Goal: Task Accomplishment & Management: Use online tool/utility

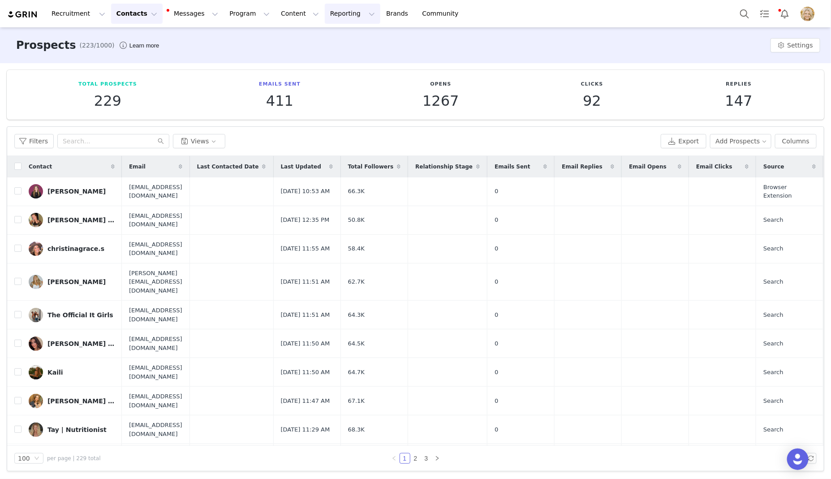
click at [327, 13] on button "Reporting Reporting" at bounding box center [353, 14] width 56 height 20
click at [334, 55] on p "Report Builder" at bounding box center [331, 55] width 45 height 9
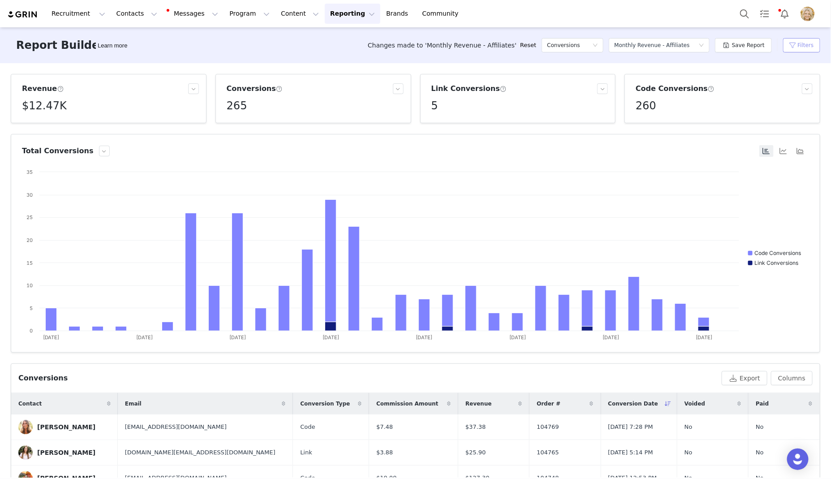
click at [794, 49] on button "Filters" at bounding box center [801, 45] width 37 height 14
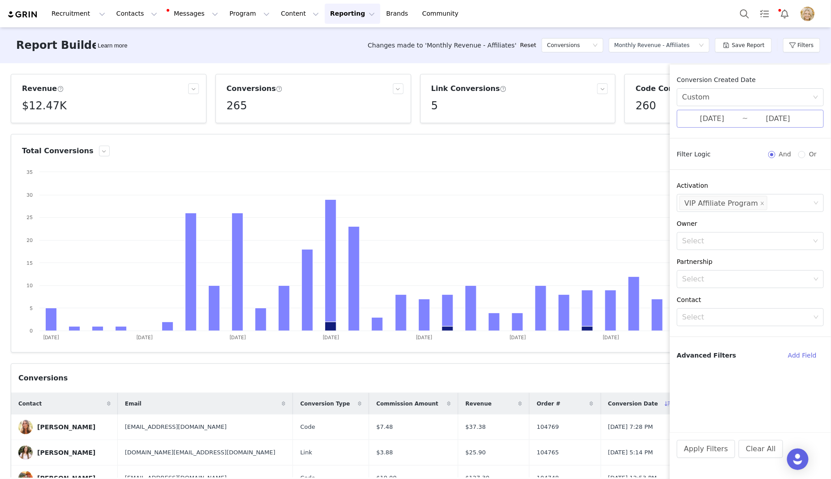
click at [784, 121] on input "[DATE]" at bounding box center [778, 119] width 60 height 12
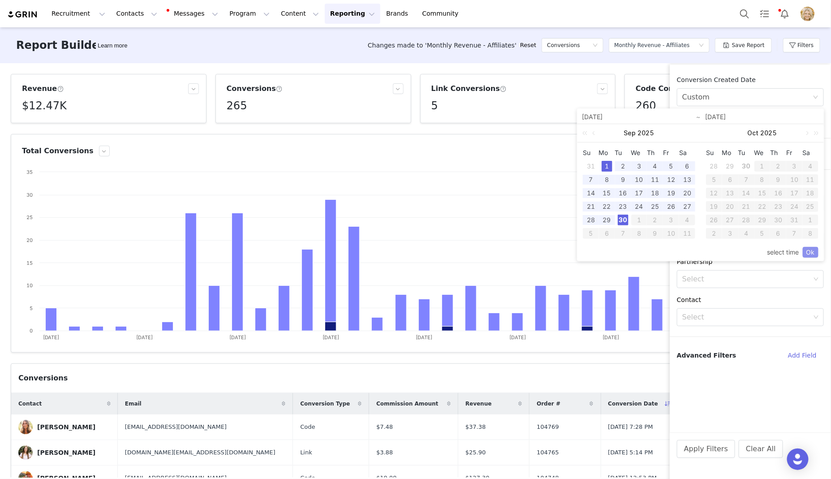
click at [810, 248] on link "Ok" at bounding box center [810, 252] width 16 height 11
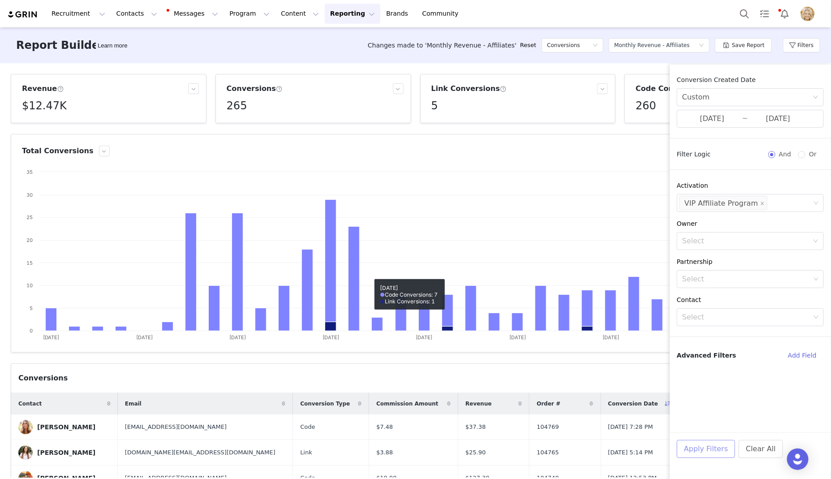
click at [697, 441] on button "Apply Filters" at bounding box center [706, 449] width 58 height 18
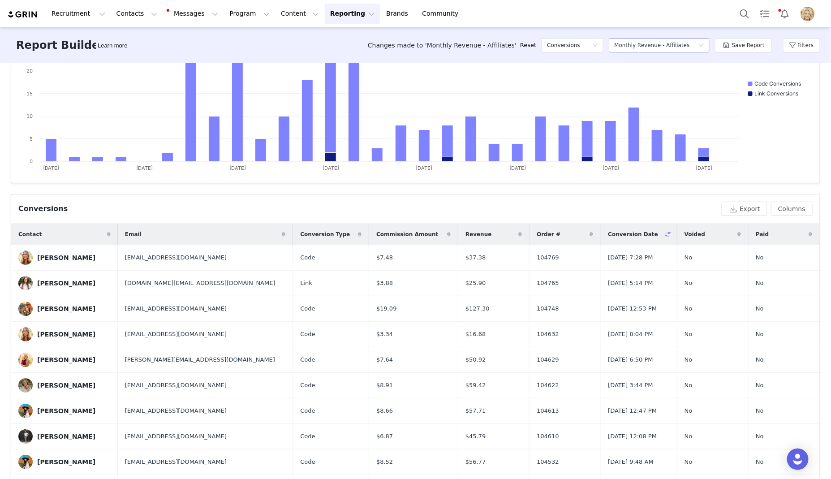
click at [693, 42] on div "Select a report Monthly Revenue - Affiliates" at bounding box center [656, 45] width 84 height 13
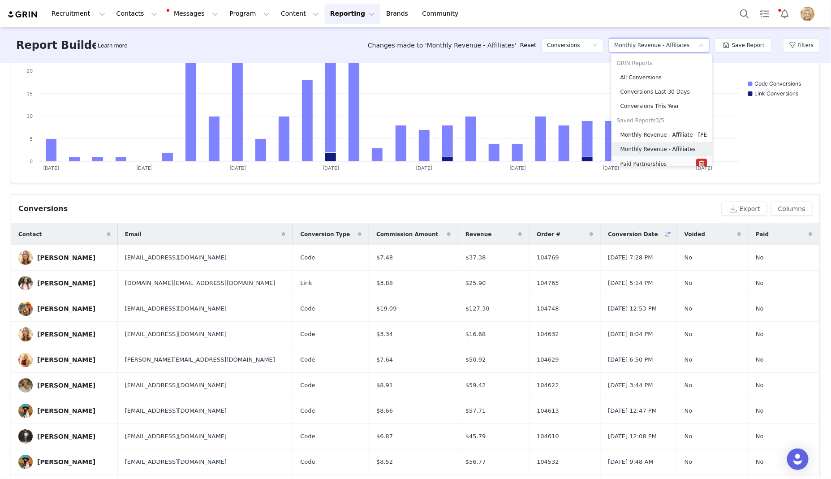
scroll to position [4, 0]
click at [668, 159] on div "Paid Partnerships" at bounding box center [658, 159] width 76 height 10
type input "[DATE]"
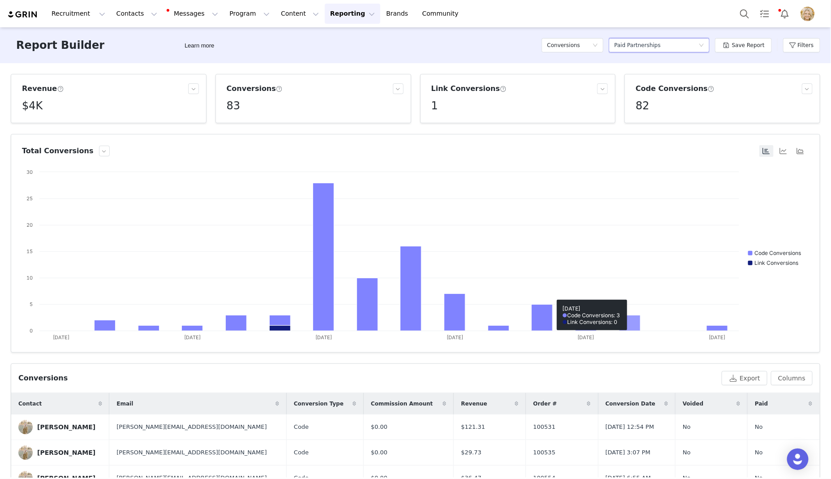
scroll to position [23, 0]
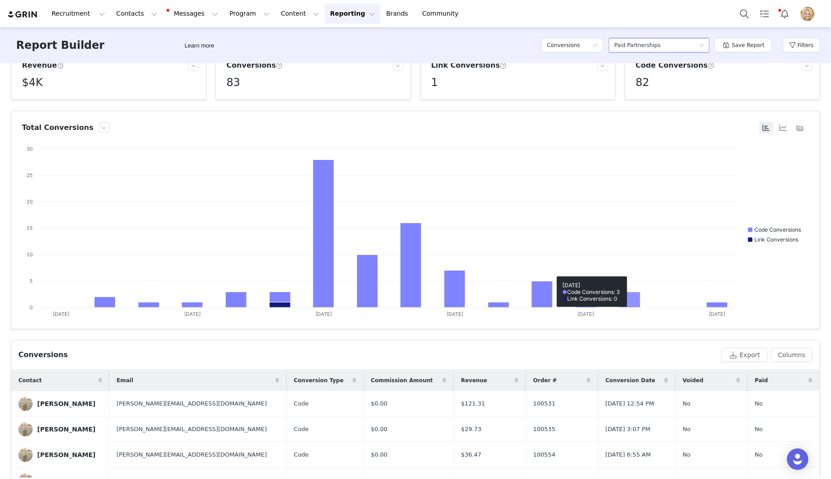
click at [605, 382] on span "Conversion Date" at bounding box center [630, 380] width 50 height 8
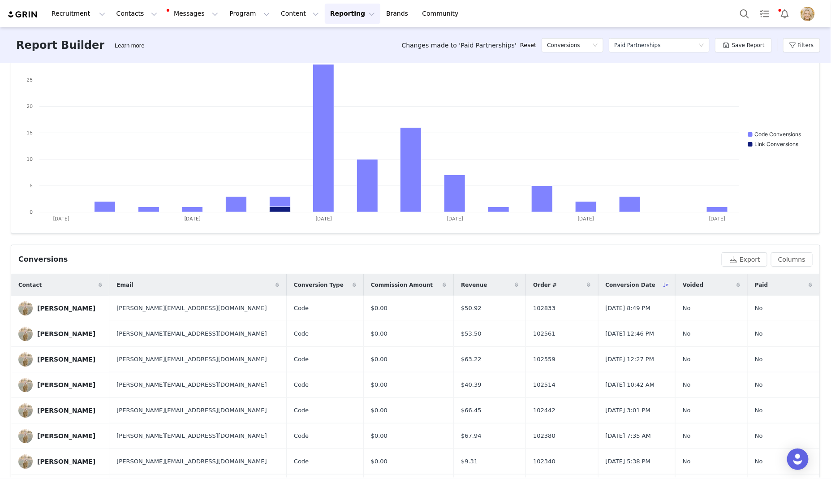
scroll to position [0, 0]
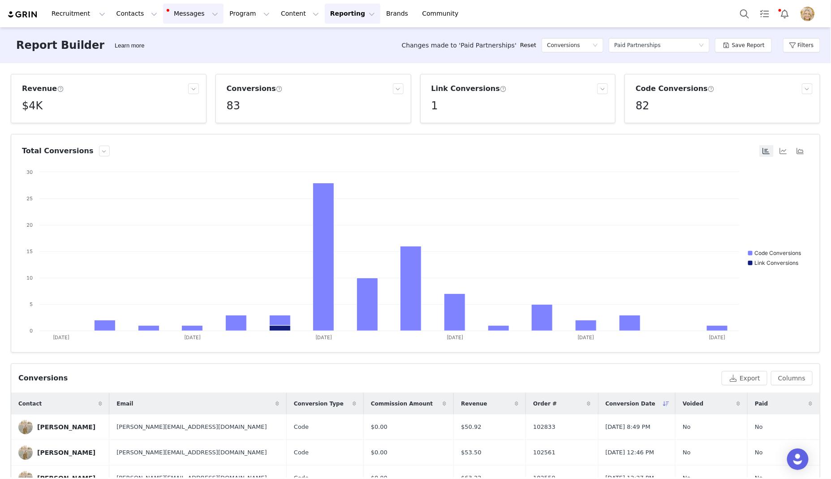
click at [201, 8] on button "Messages Messages" at bounding box center [193, 14] width 60 height 20
click at [229, 11] on button "Program Program" at bounding box center [249, 14] width 51 height 20
click at [325, 8] on button "Reporting Reporting" at bounding box center [353, 14] width 56 height 20
click at [330, 56] on p "Report Builder" at bounding box center [331, 55] width 45 height 9
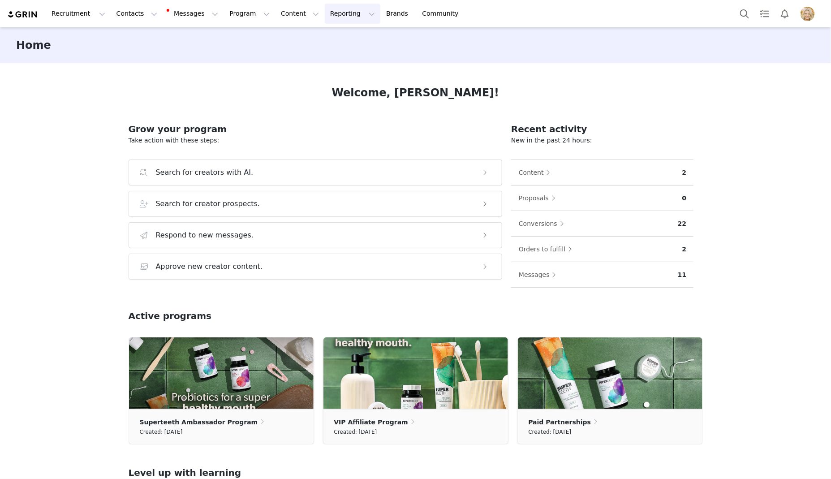
click at [328, 10] on button "Reporting Reporting" at bounding box center [353, 14] width 56 height 20
click at [332, 56] on p "Report Builder" at bounding box center [331, 55] width 45 height 9
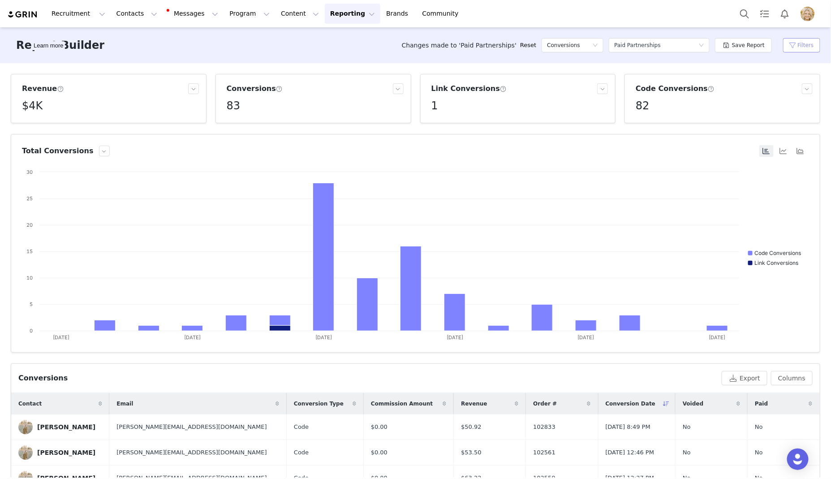
click at [798, 43] on button "Filters" at bounding box center [801, 45] width 37 height 14
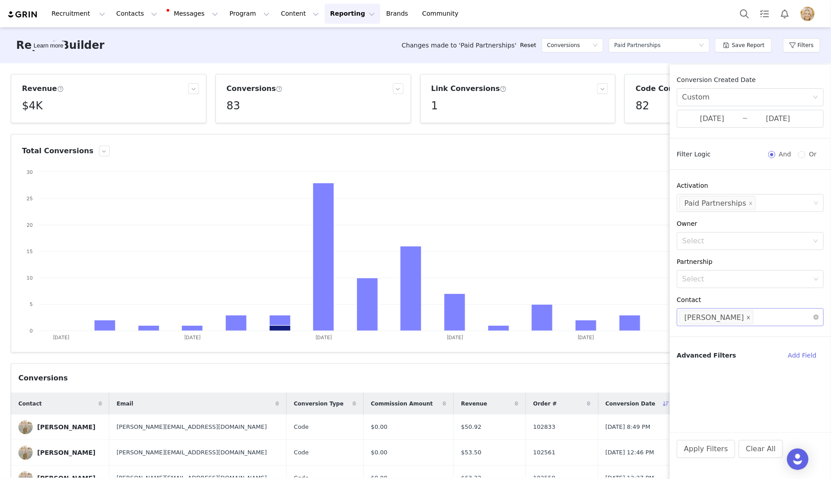
click at [746, 316] on icon "icon: close" at bounding box center [748, 317] width 4 height 4
click at [726, 318] on div "Select" at bounding box center [746, 317] width 128 height 9
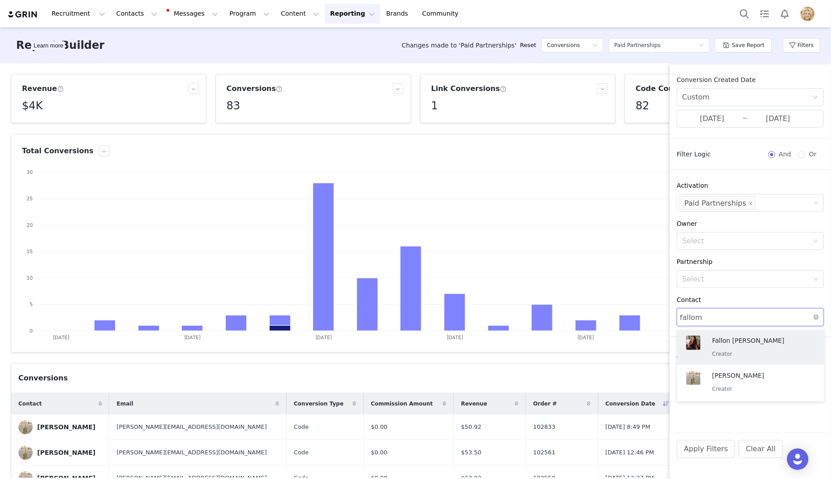
type input "fallo"
click at [735, 343] on ul "Sadie Gannett Creator" at bounding box center [750, 347] width 147 height 39
click at [726, 339] on p "Fallon Danae Lee" at bounding box center [759, 340] width 94 height 10
click at [745, 297] on div "Contact" at bounding box center [750, 299] width 147 height 9
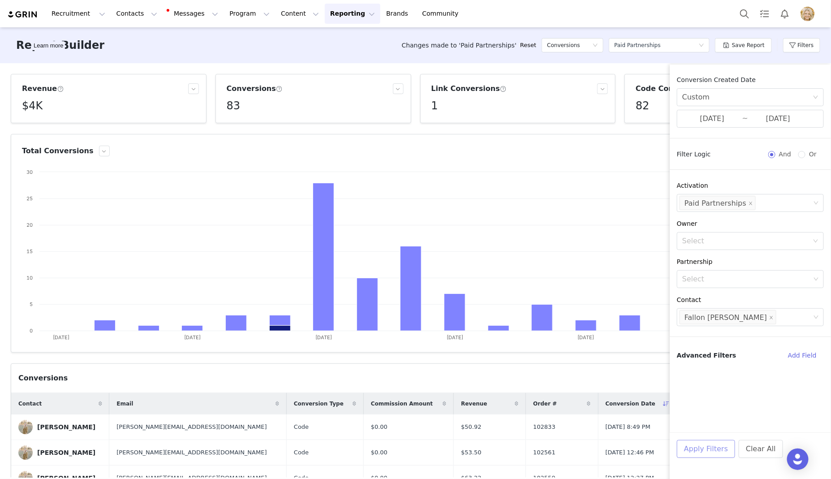
click at [695, 448] on button "Apply Filters" at bounding box center [706, 449] width 58 height 18
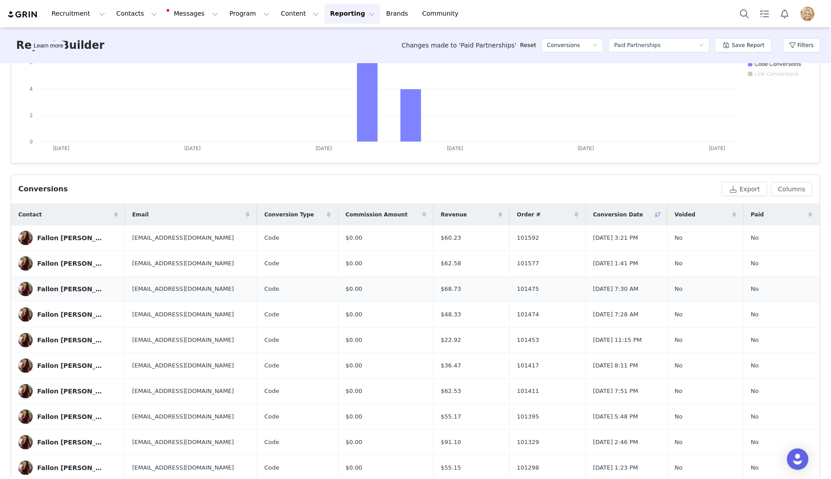
scroll to position [149, 0]
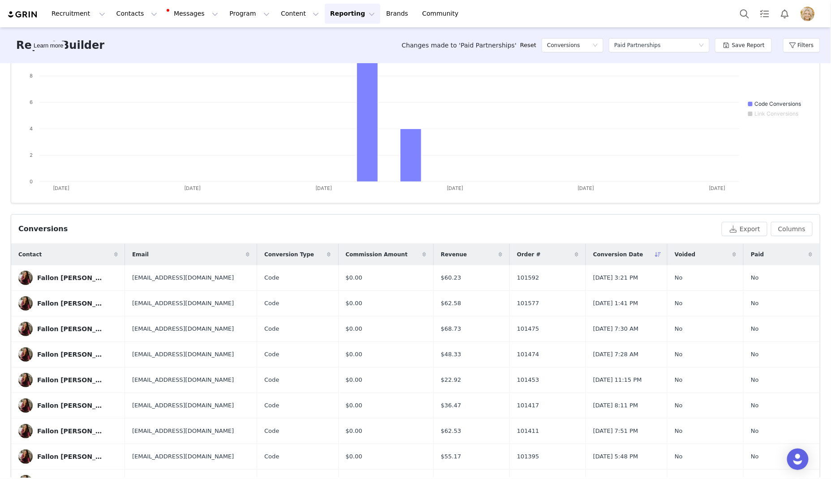
click at [593, 250] on span "Conversion Date" at bounding box center [618, 254] width 50 height 8
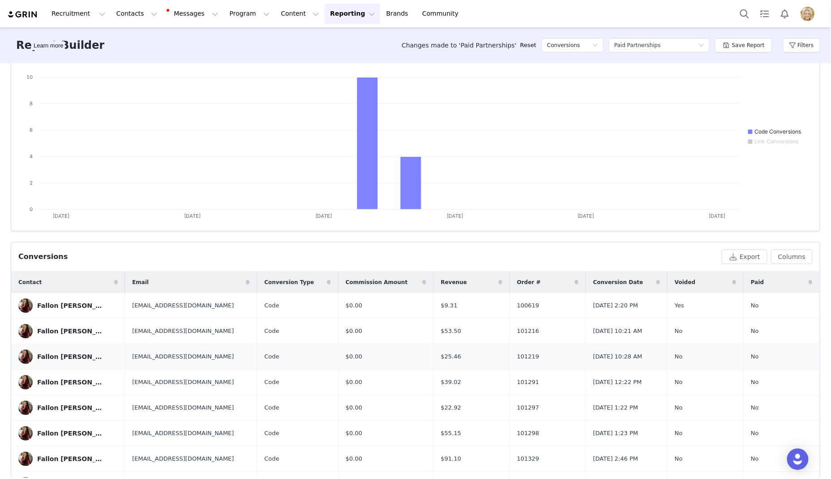
scroll to position [120, 0]
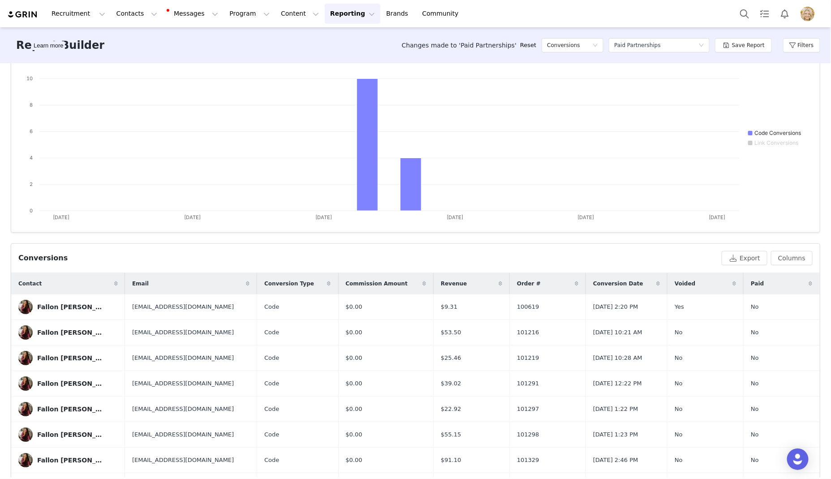
click at [593, 280] on span "Conversion Date" at bounding box center [618, 283] width 50 height 8
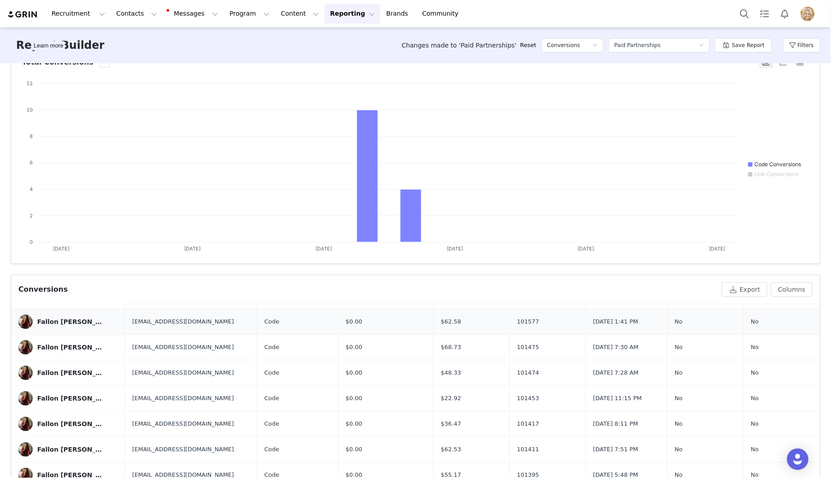
scroll to position [0, 0]
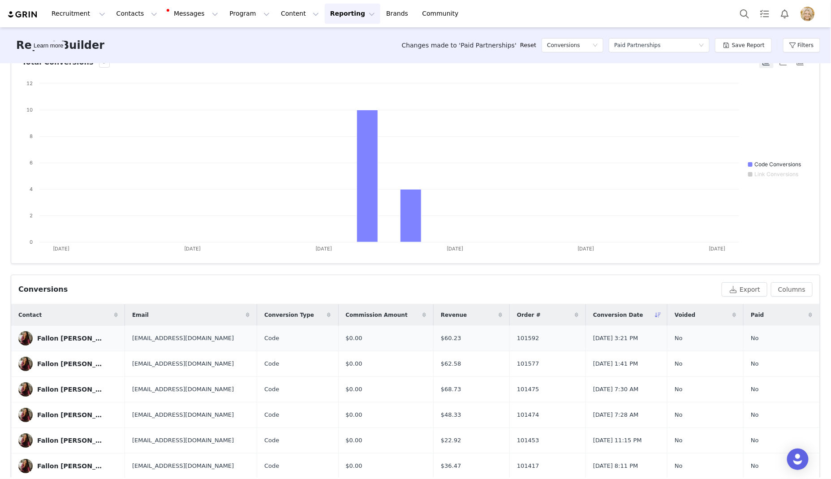
click at [77, 338] on div "Fallon Danae Lee" at bounding box center [70, 337] width 67 height 7
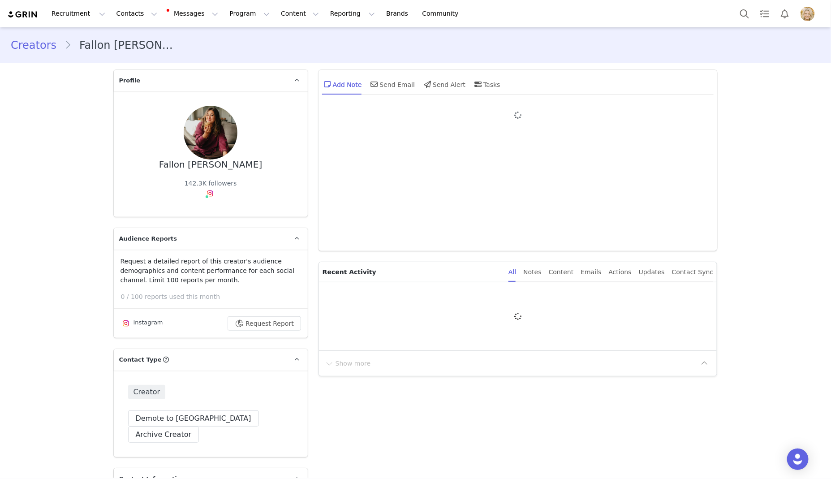
type input "+1 (United States)"
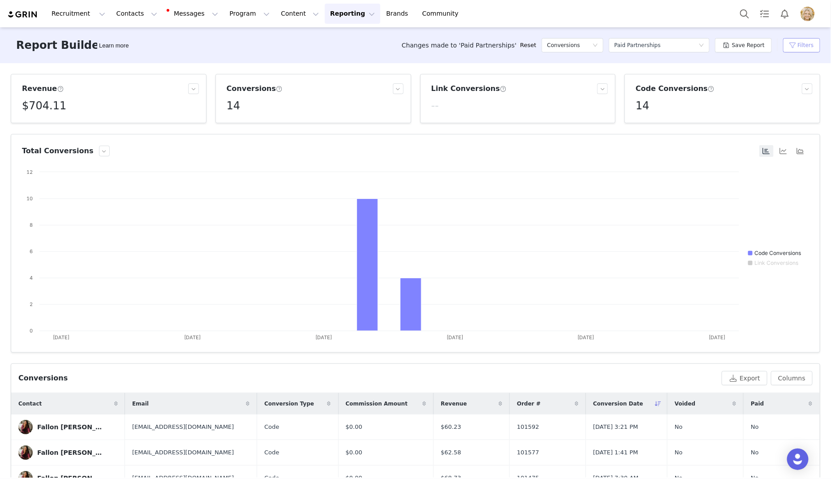
click at [800, 44] on button "Filters" at bounding box center [801, 45] width 37 height 14
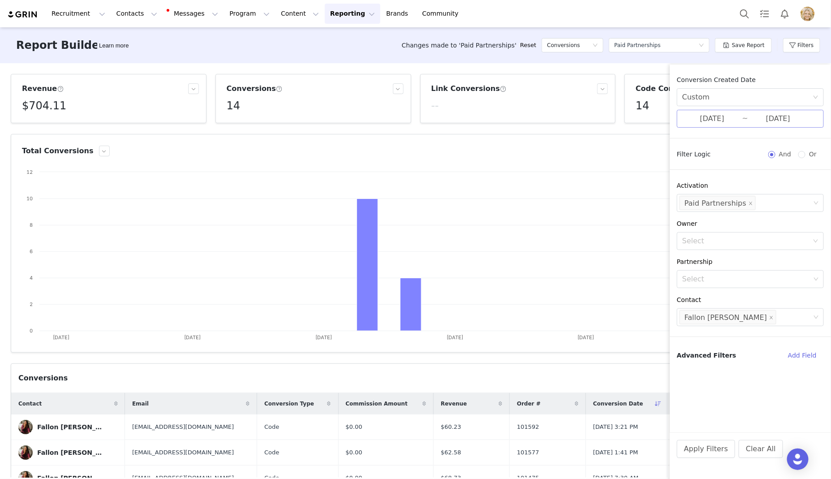
click at [750, 124] on input "[DATE]" at bounding box center [778, 119] width 60 height 12
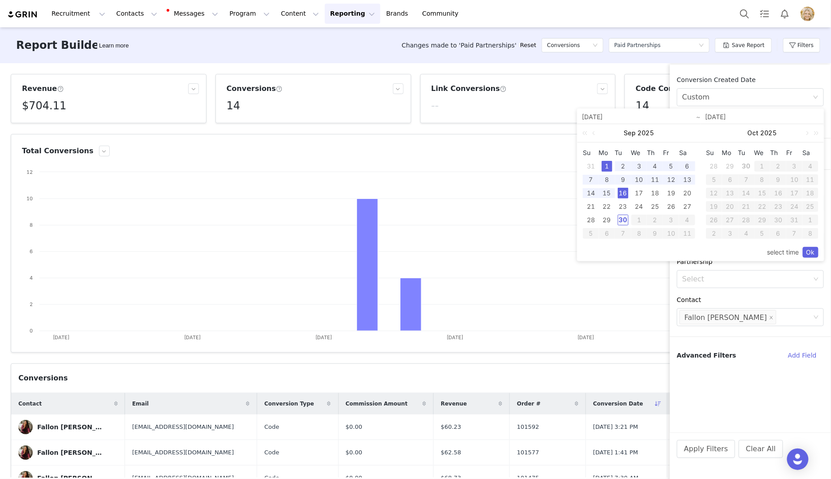
click at [625, 217] on div "30" at bounding box center [622, 219] width 11 height 11
click at [607, 164] on div "1" at bounding box center [606, 166] width 11 height 11
type input "[DATE]"
click at [813, 249] on link "Ok" at bounding box center [810, 252] width 16 height 11
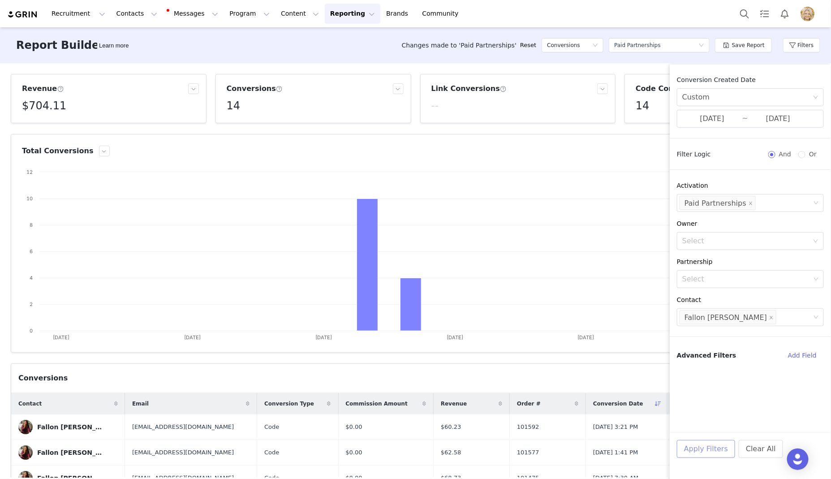
click at [707, 448] on button "Apply Filters" at bounding box center [706, 449] width 58 height 18
